Goal: Task Accomplishment & Management: Use online tool/utility

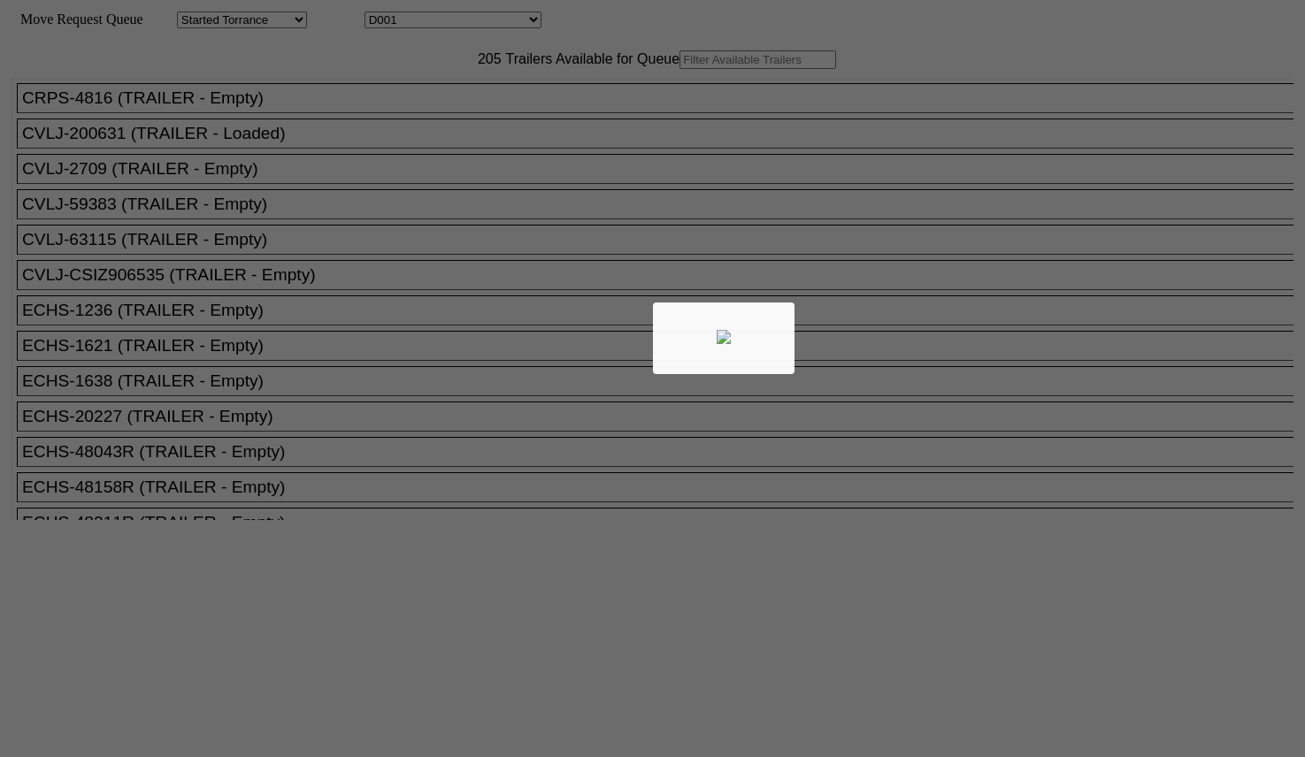
click at [413, 98] on body "Move Request Queue Area Started Torrance Lost Torrance Appt Torrance Bobtail B1…" at bounding box center [652, 298] width 1291 height 583
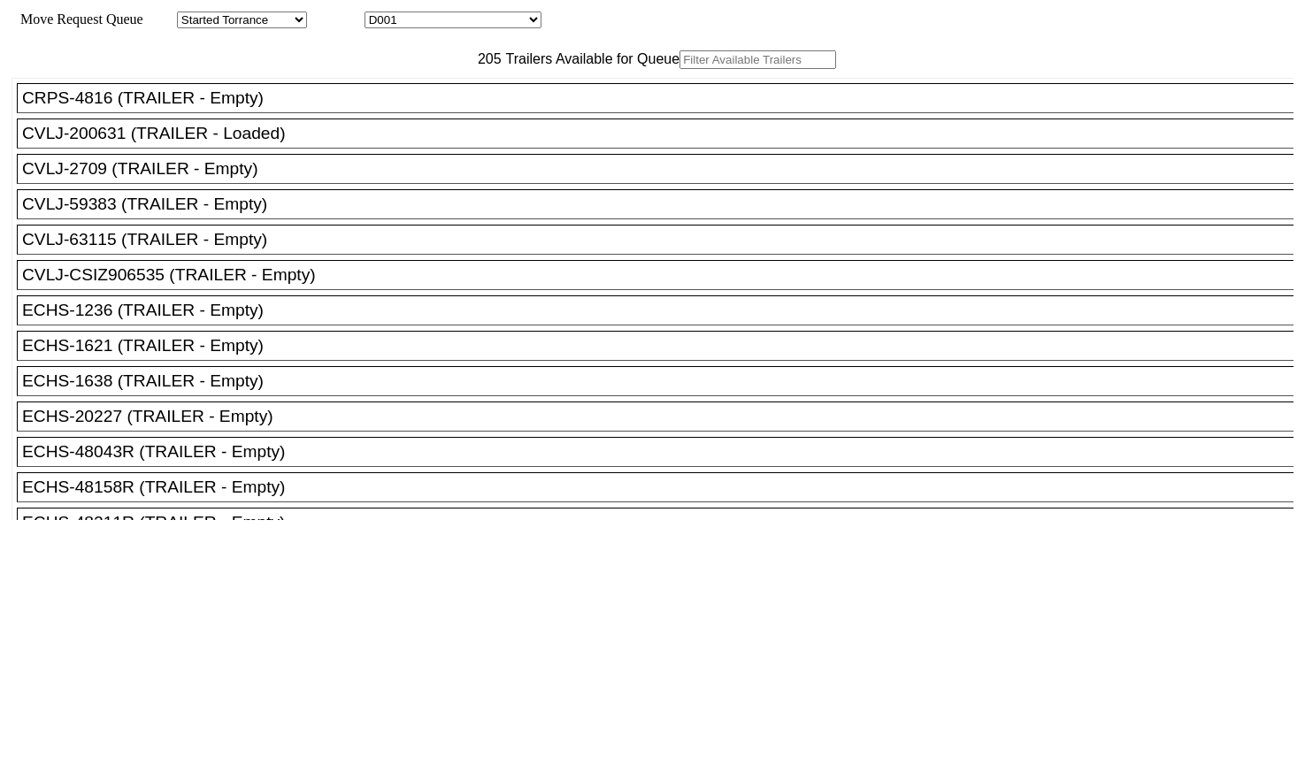
click at [680, 69] on input "text" at bounding box center [758, 59] width 157 height 19
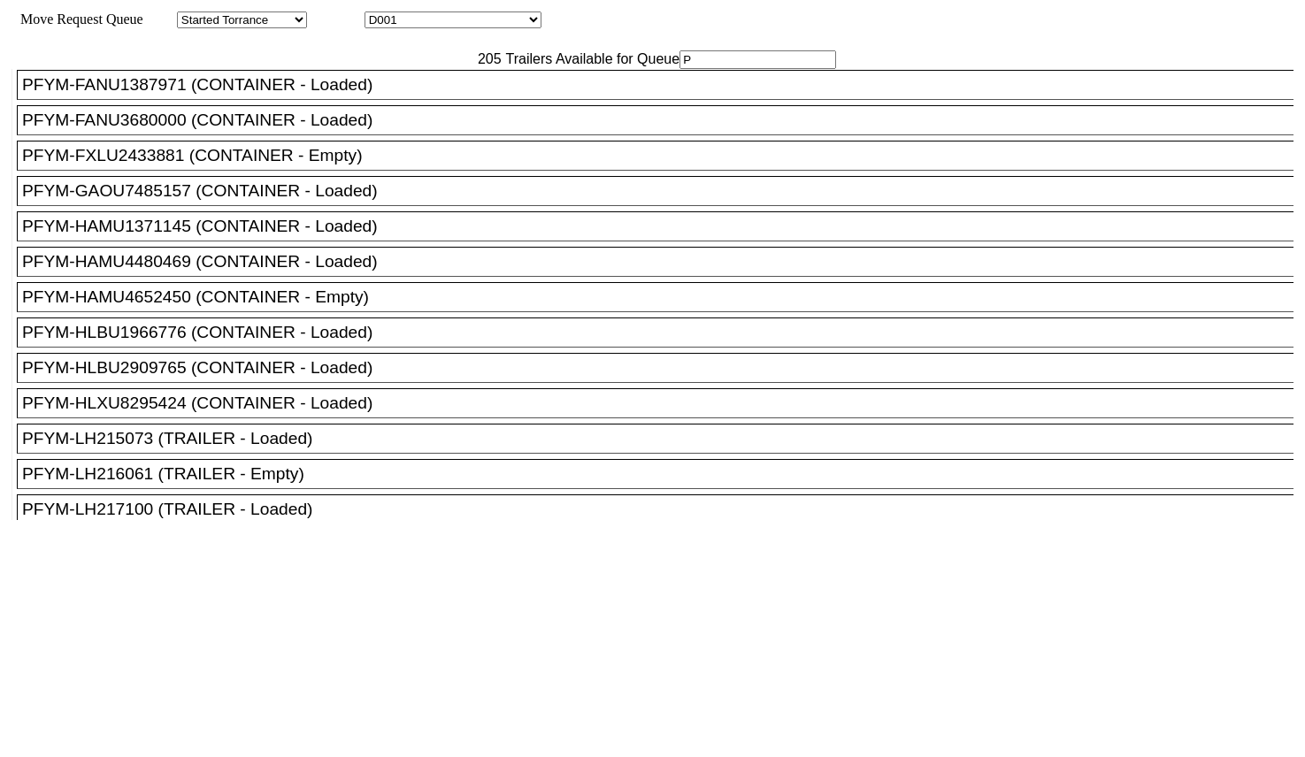
scroll to position [5198, 0]
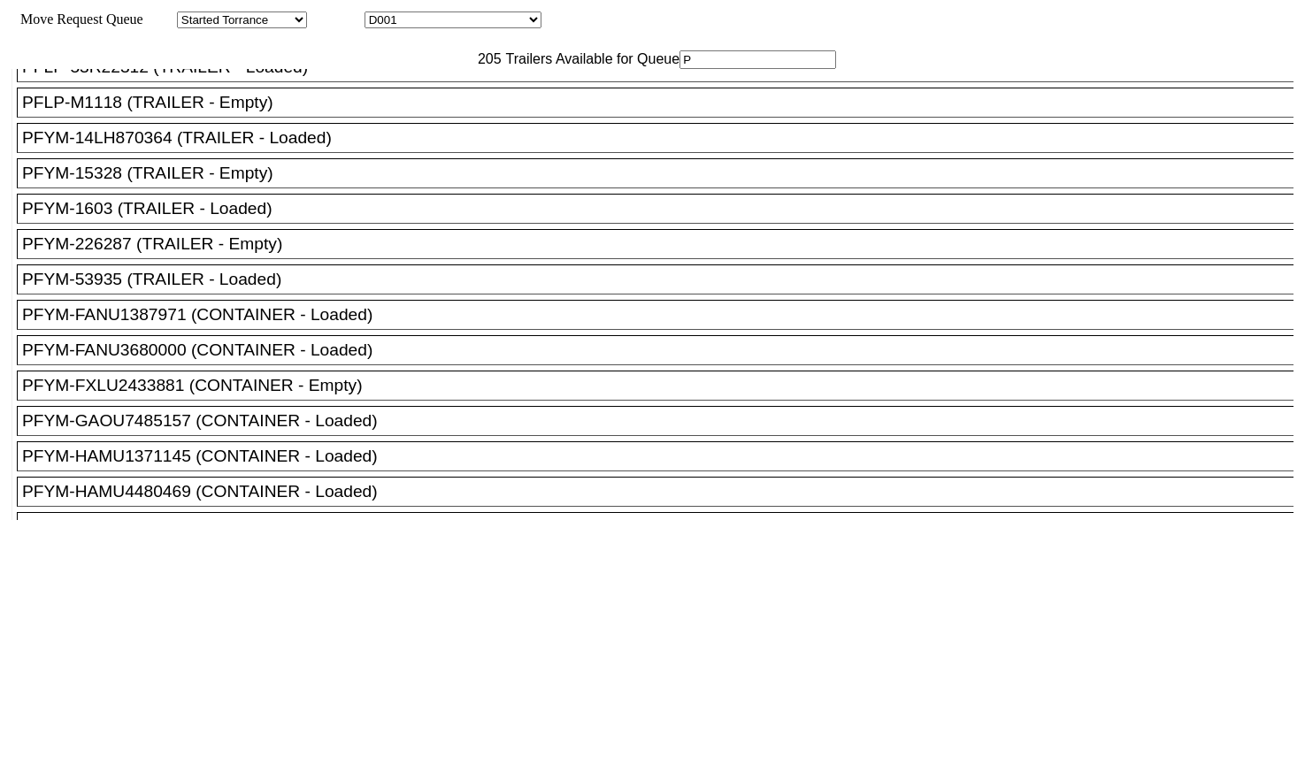
type input "P"
click at [264, 112] on div "PFLP-M1118 (TRAILER - Empty)" at bounding box center [663, 102] width 1282 height 19
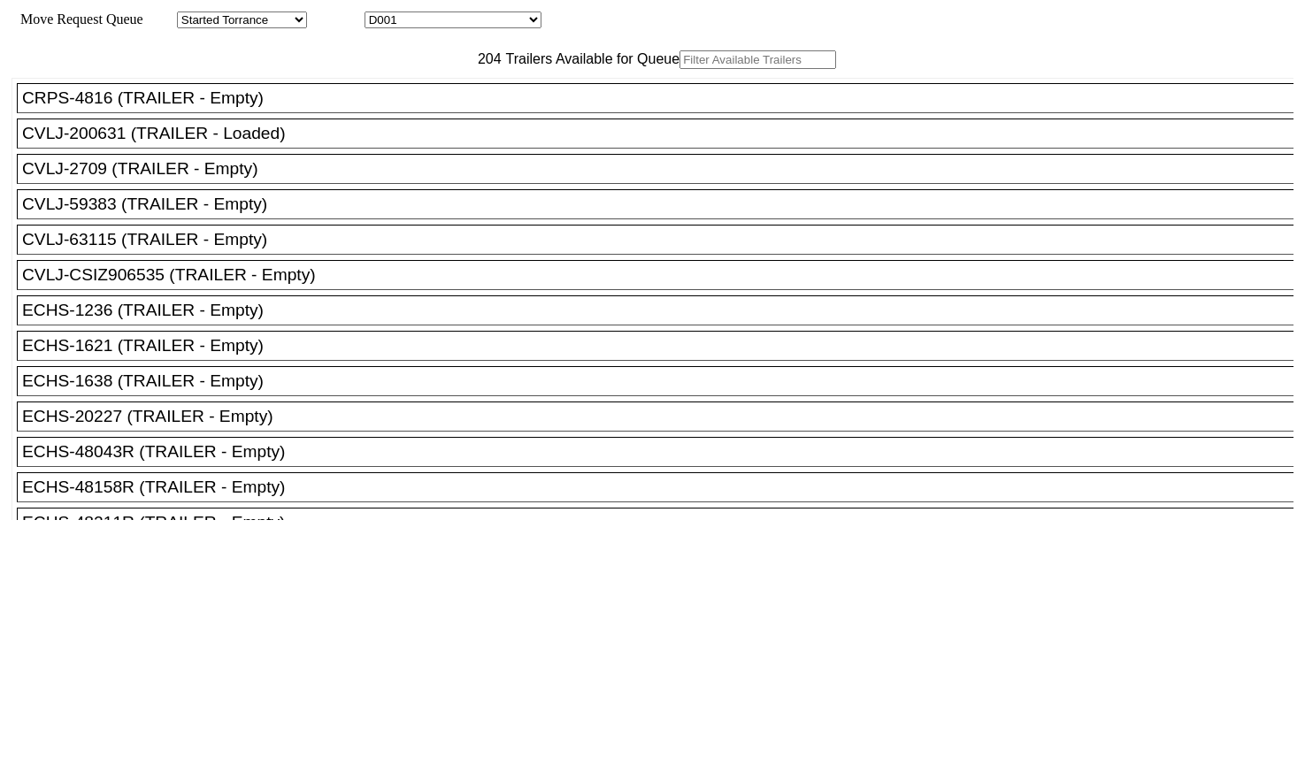
click at [680, 69] on input "text" at bounding box center [758, 59] width 157 height 19
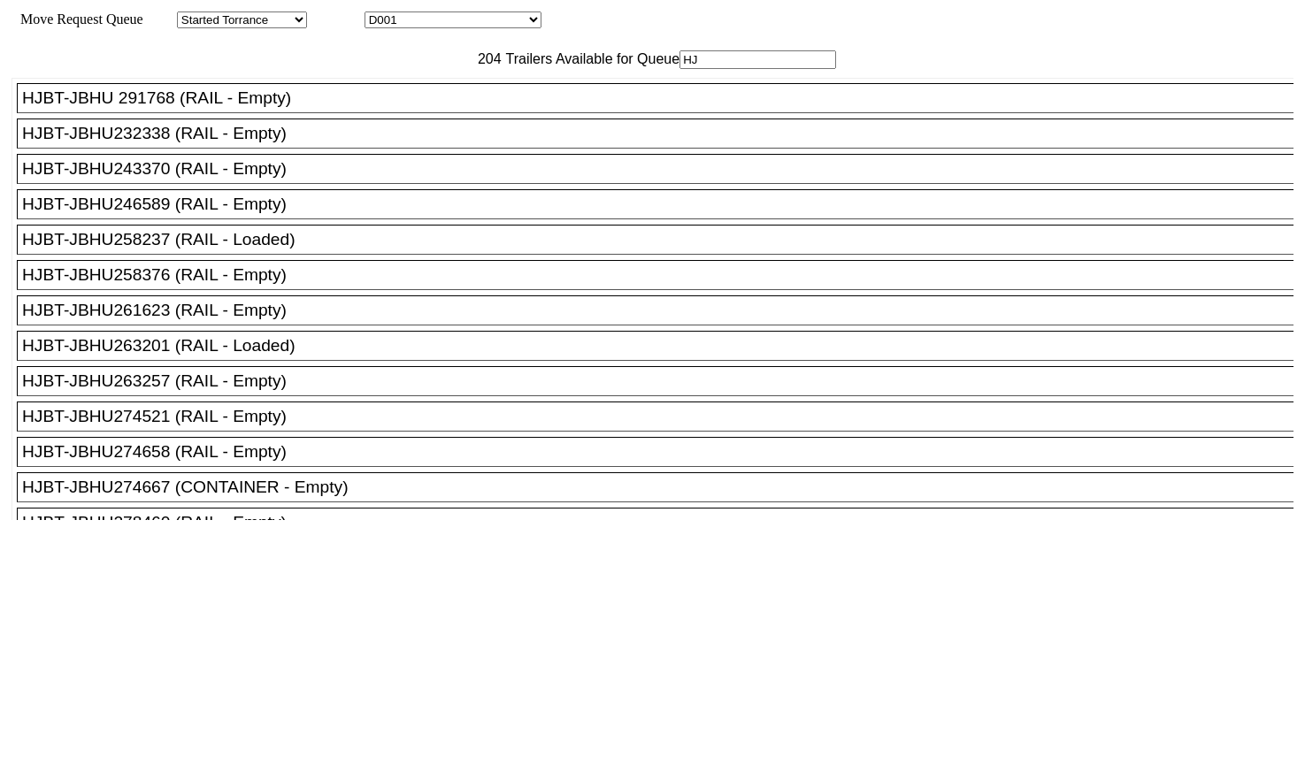
type input "HJ"
click at [270, 320] on div "HJBT-JBHU261623 (RAIL - Empty)" at bounding box center [663, 310] width 1282 height 19
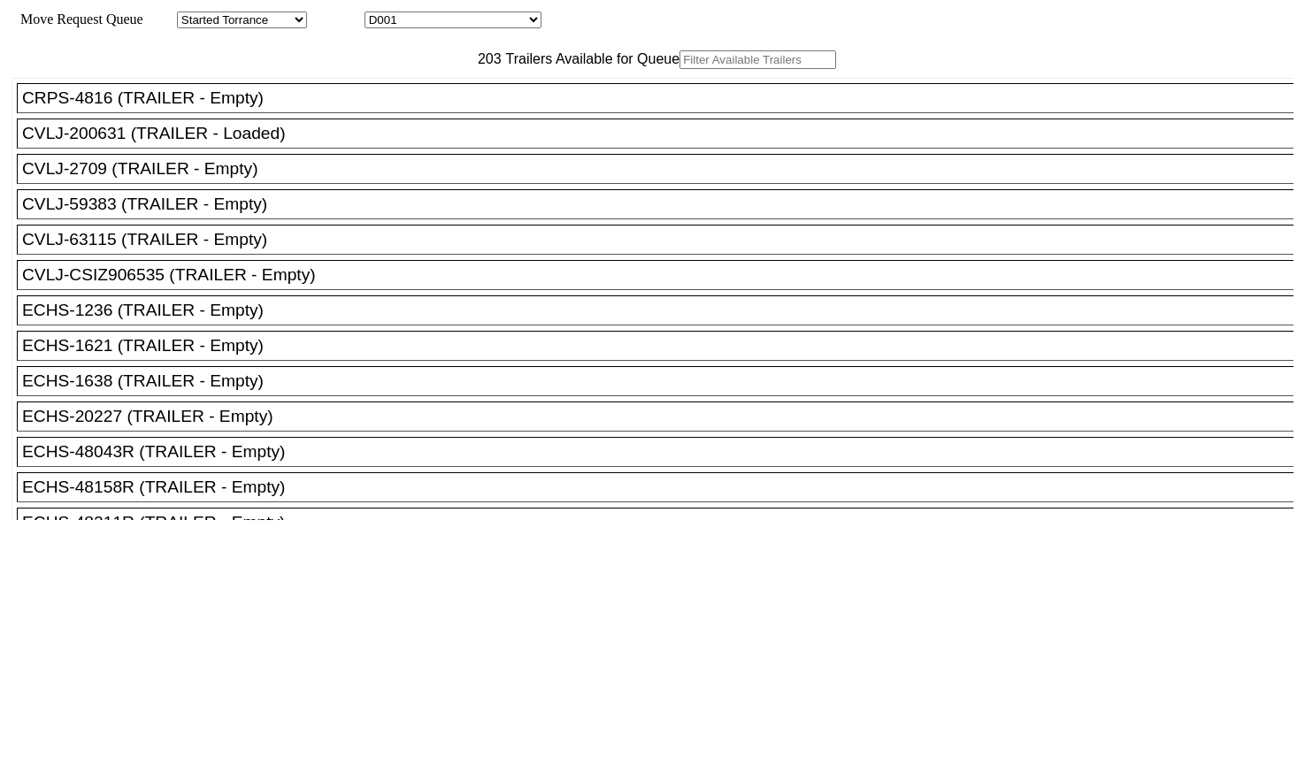
click at [680, 69] on input "text" at bounding box center [758, 59] width 157 height 19
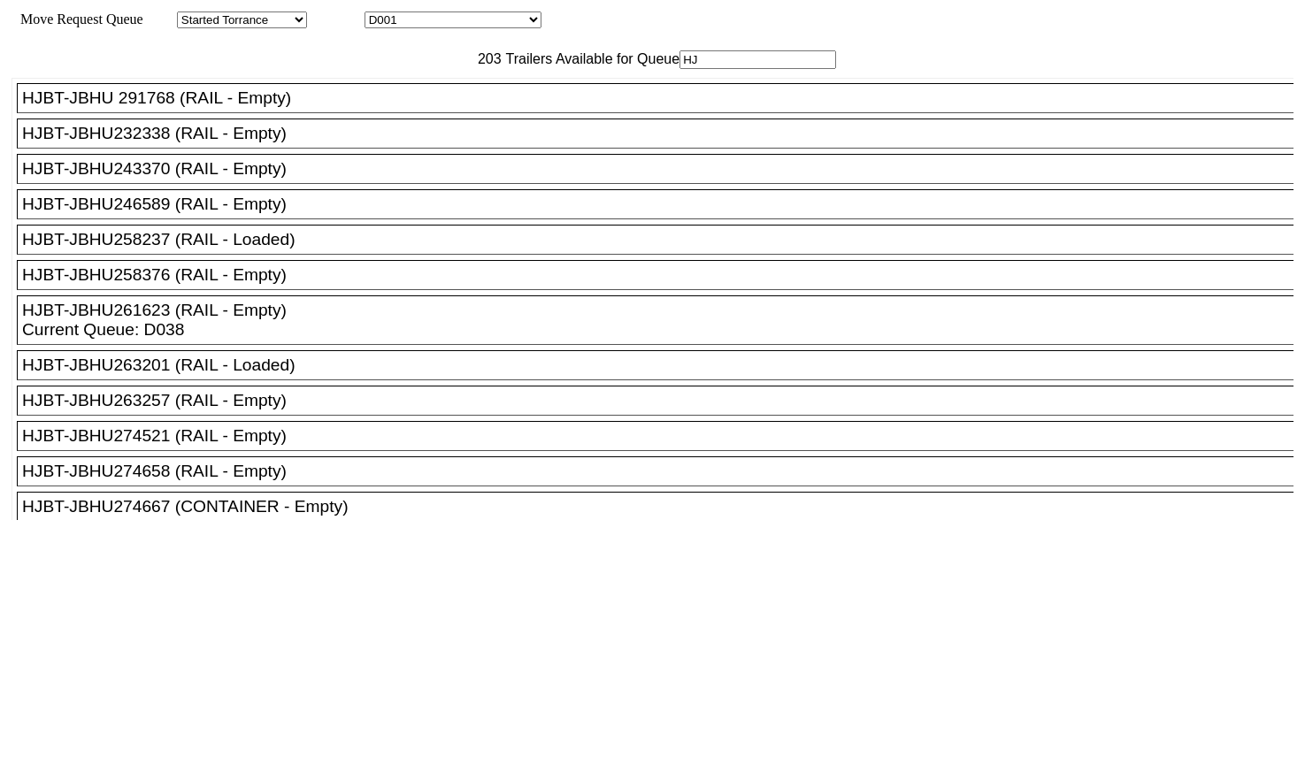
type input "HJ"
click at [288, 285] on div "HJBT-JBHU258376 (RAIL - Empty)" at bounding box center [663, 274] width 1282 height 19
